Goal: Find specific page/section: Find specific page/section

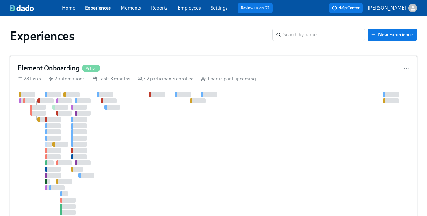
click at [223, 72] on div "Element Onboarding Active" at bounding box center [214, 67] width 392 height 9
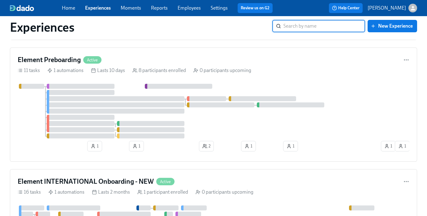
scroll to position [198, 0]
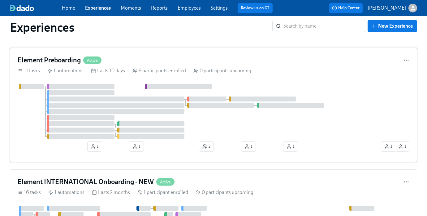
click at [161, 65] on div "Element Preboarding Active" at bounding box center [214, 59] width 392 height 9
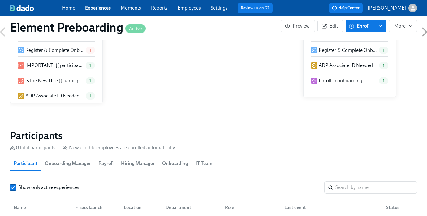
click at [92, 11] on link "Experiences" at bounding box center [98, 8] width 26 height 6
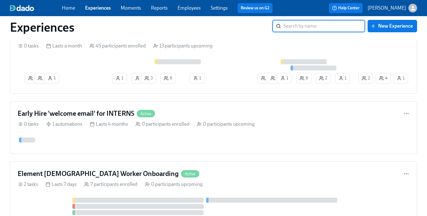
scroll to position [641, 0]
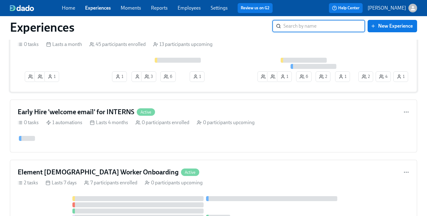
click at [142, 61] on div "Celebrating Anniversaries Active 0 tasks Lasts a month 45 participants enrolled…" at bounding box center [214, 56] width 408 height 71
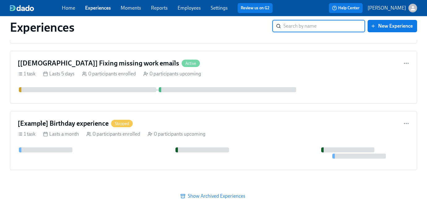
scroll to position [838, 0]
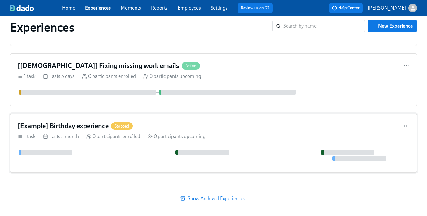
click at [168, 130] on div "[Example] Birthday experience Stopped" at bounding box center [214, 125] width 392 height 9
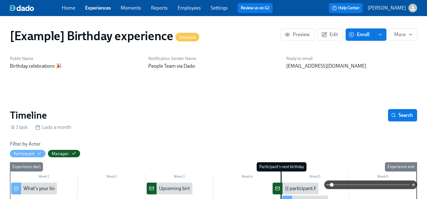
click at [97, 12] on div "Home Experiences Moments Reports Employees Settings Review us on G2" at bounding box center [170, 8] width 216 height 10
click at [97, 8] on link "Experiences" at bounding box center [98, 8] width 26 height 6
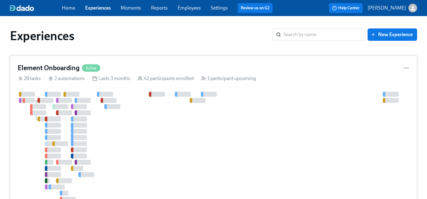
click at [57, 72] on h4 "Element Onboarding" at bounding box center [49, 67] width 62 height 9
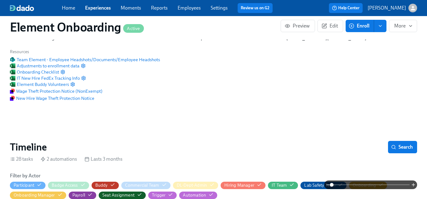
scroll to position [0, 7728]
click at [405, 149] on span "Search" at bounding box center [403, 147] width 20 height 6
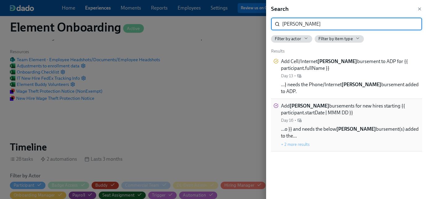
type input "reim"
click at [347, 116] on div "Add reim bursements for new hires starting {{ participant.startDate | MMM DD }}…" at bounding box center [350, 113] width 139 height 21
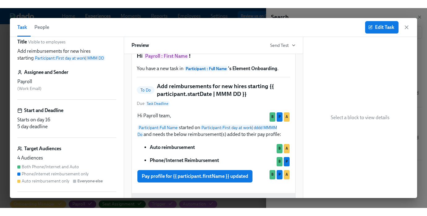
scroll to position [9, 0]
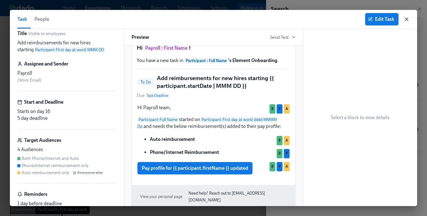
click at [408, 21] on icon "button" at bounding box center [407, 19] width 6 height 6
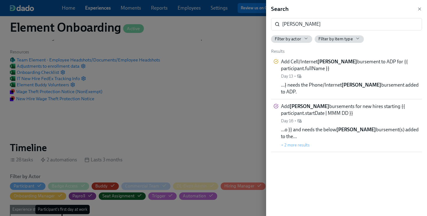
click at [194, 59] on div at bounding box center [213, 108] width 427 height 216
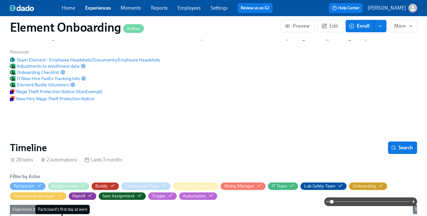
click at [109, 13] on div "Home Experiences Moments Reports Employees Settings Review us on G2 Help Center…" at bounding box center [213, 8] width 427 height 16
click at [102, 11] on span "Experiences" at bounding box center [98, 8] width 26 height 7
click at [99, 7] on link "Experiences" at bounding box center [98, 8] width 26 height 6
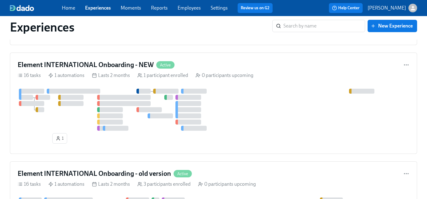
scroll to position [313, 0]
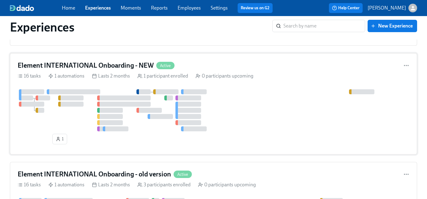
click at [80, 70] on h4 "Element INTERNATIONAL Onboarding - NEW" at bounding box center [86, 65] width 136 height 9
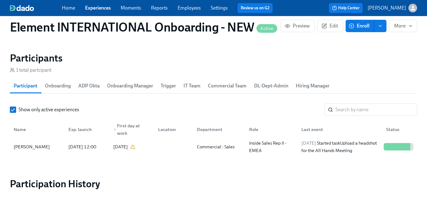
scroll to position [543, 0]
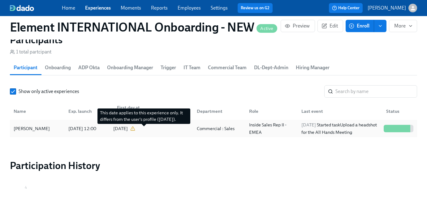
click at [135, 130] on icon at bounding box center [132, 128] width 5 height 5
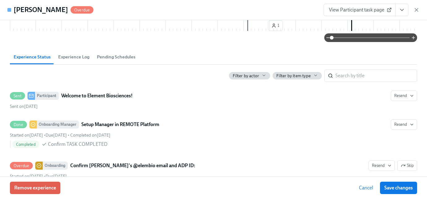
scroll to position [151, 0]
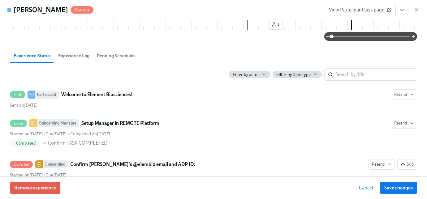
click at [72, 59] on span "Experience Log" at bounding box center [73, 55] width 31 height 7
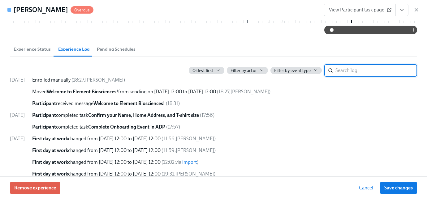
scroll to position [158, 0]
click at [310, 73] on span "Filter by event type" at bounding box center [292, 71] width 37 height 6
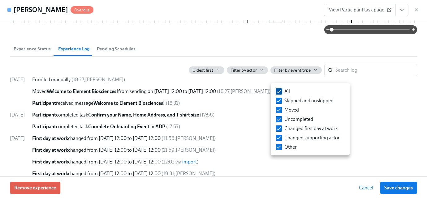
click at [281, 91] on input "All" at bounding box center [279, 92] width 6 height 6
checkbox input "false"
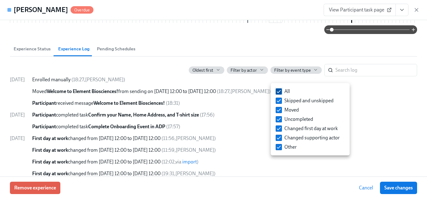
checkbox input "false"
click at [278, 132] on span at bounding box center [279, 129] width 6 height 6
click at [278, 132] on input "Changed first day at work" at bounding box center [279, 129] width 6 height 6
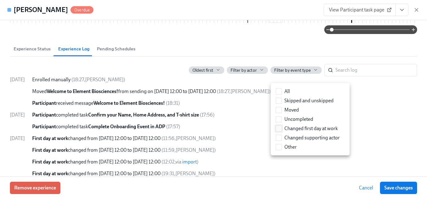
checkbox input "true"
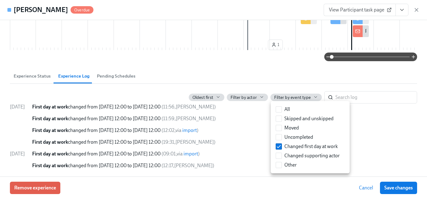
click at [374, 132] on div at bounding box center [213, 99] width 427 height 199
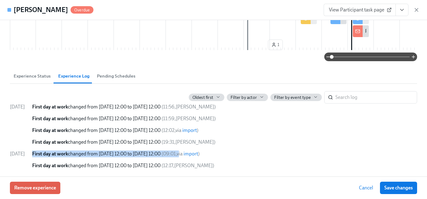
drag, startPoint x: 43, startPoint y: 155, endPoint x: 216, endPoint y: 155, distance: 173.1
click at [216, 155] on div "First day at work changed from 09/03/2025 12:00 to 08/06/2025 12:00 ( 09:01 , v…" at bounding box center [224, 154] width 385 height 7
drag, startPoint x: 249, startPoint y: 154, endPoint x: 31, endPoint y: 156, distance: 217.7
click at [31, 156] on div "06/11/2025 First day at work changed from 08/06/2025 12:00 to 09/01/2025 12:00 …" at bounding box center [214, 137] width 408 height 66
click at [158, 154] on span "First day at work changed from 09/03/2025 12:00 to 08/06/2025 12:00" at bounding box center [96, 154] width 129 height 6
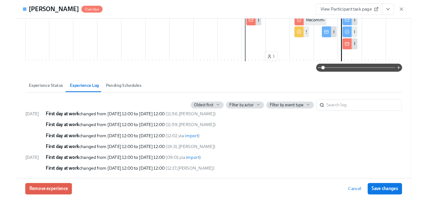
scroll to position [0, 0]
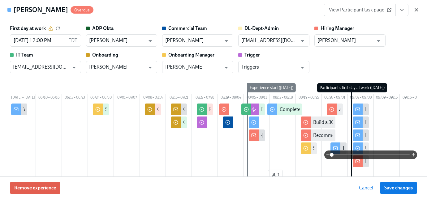
click at [417, 9] on icon "button" at bounding box center [417, 10] width 6 height 6
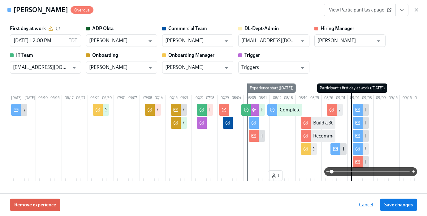
scroll to position [543, 0]
click at [418, 9] on icon "button" at bounding box center [417, 10] width 6 height 6
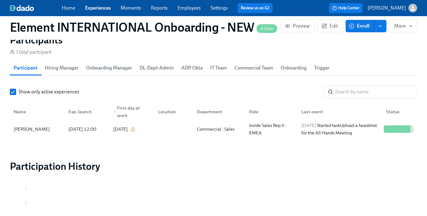
click at [93, 7] on link "Experiences" at bounding box center [98, 8] width 26 height 6
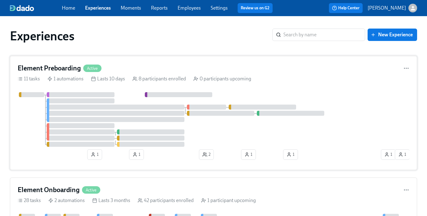
click at [153, 73] on div "Element Preboarding Active 11 tasks 1 automations Lasts 10 days 8 participants …" at bounding box center [214, 113] width 408 height 114
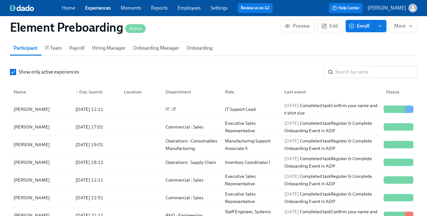
scroll to position [6, 0]
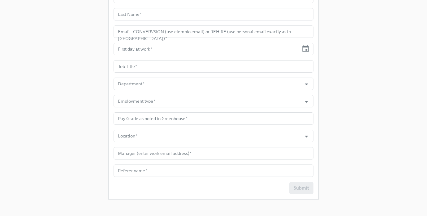
scroll to position [99, 0]
